Goal: Find specific page/section: Find specific page/section

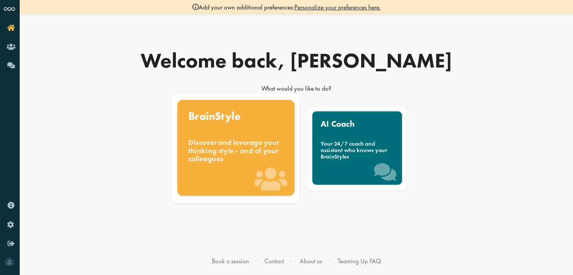
click at [256, 157] on div "Discover and leverage your thinking style - and of your colleagues" at bounding box center [235, 150] width 95 height 25
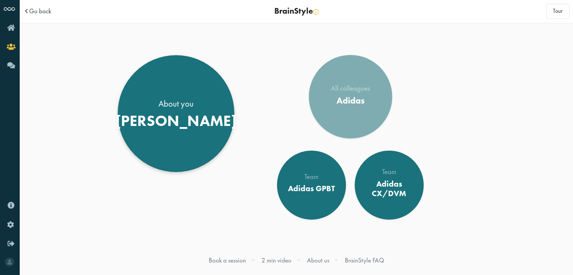
click at [175, 117] on div "Bruno" at bounding box center [176, 120] width 121 height 18
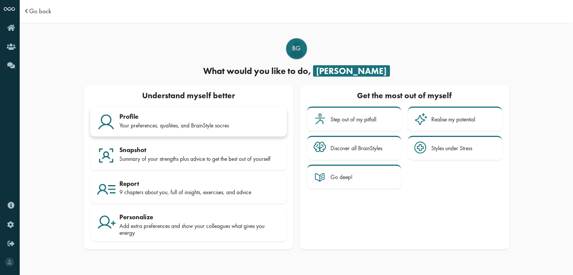
click at [242, 123] on div "Your preferences, qualities, and BrainStyle socres" at bounding box center [199, 125] width 161 height 7
click at [132, 150] on div "Snapshot" at bounding box center [199, 150] width 161 height 8
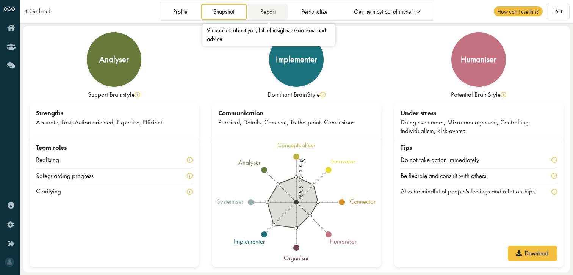
click at [267, 11] on link "Report" at bounding box center [268, 12] width 40 height 16
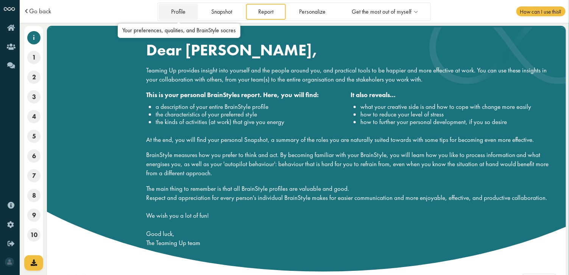
click at [192, 11] on link "Profile" at bounding box center [178, 12] width 39 height 16
